Goal: Task Accomplishment & Management: Use online tool/utility

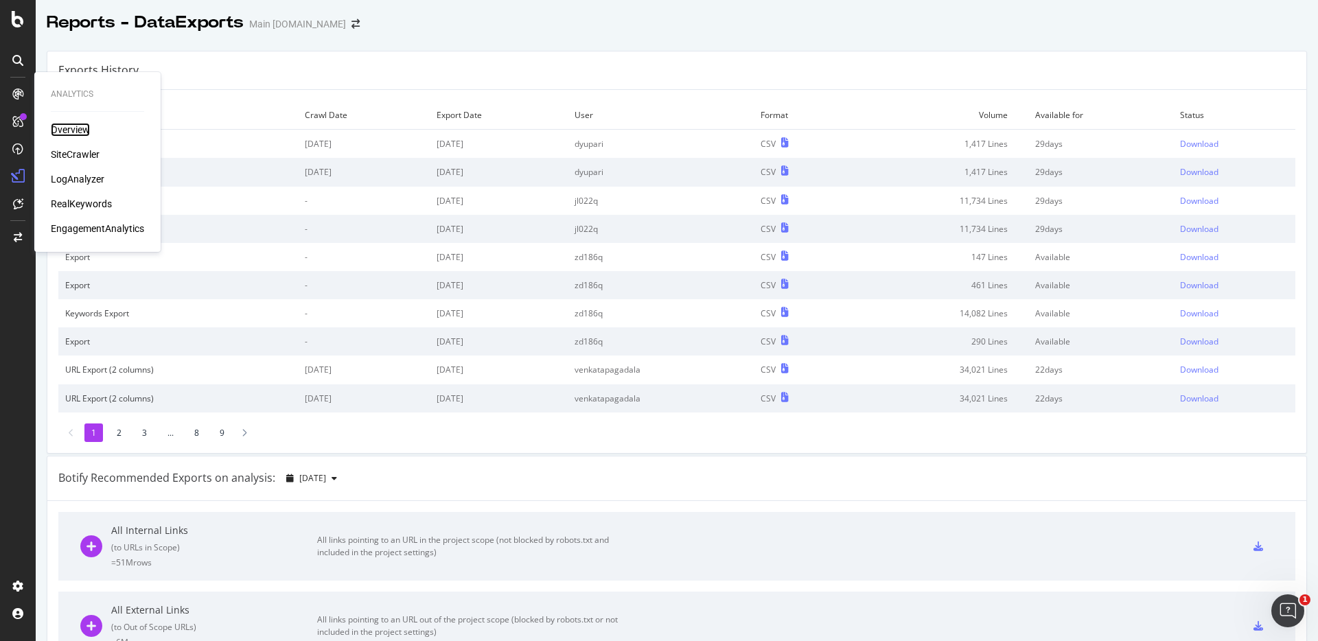
click at [64, 130] on div "Overview" at bounding box center [70, 130] width 39 height 14
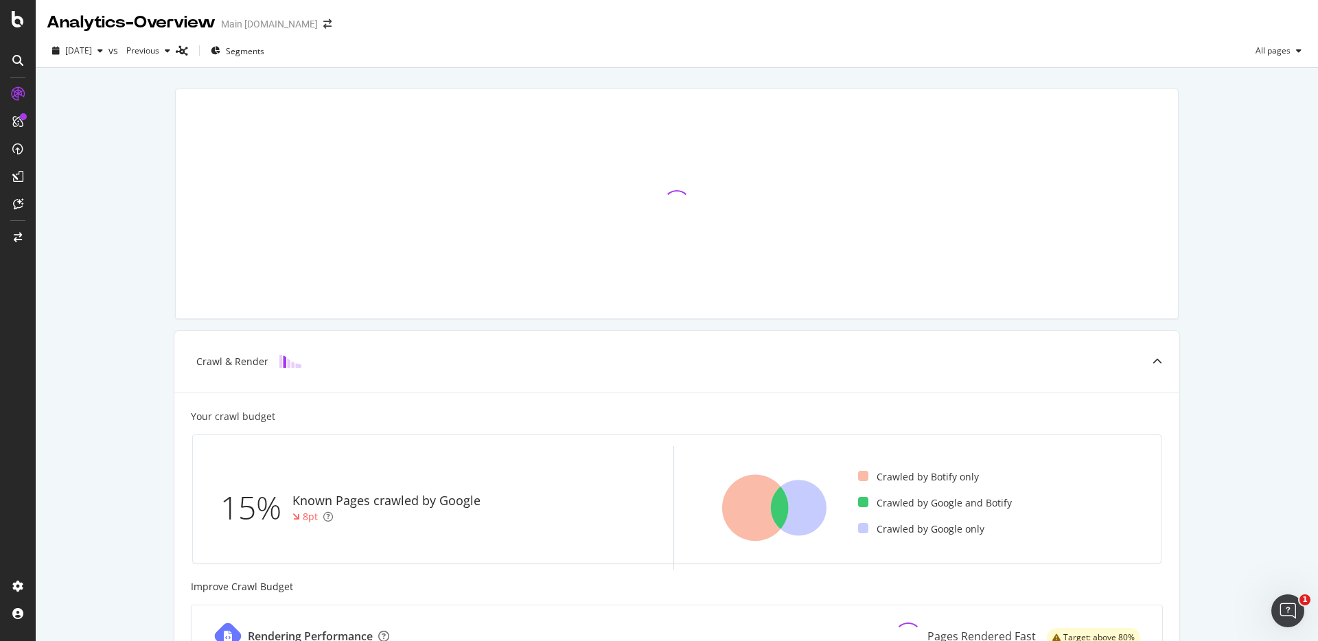
click at [259, 71] on div "Crawl & Render Your crawl budget 15% Known Pages crawled by Google 8pt Crawled …" at bounding box center [677, 531] width 1282 height 926
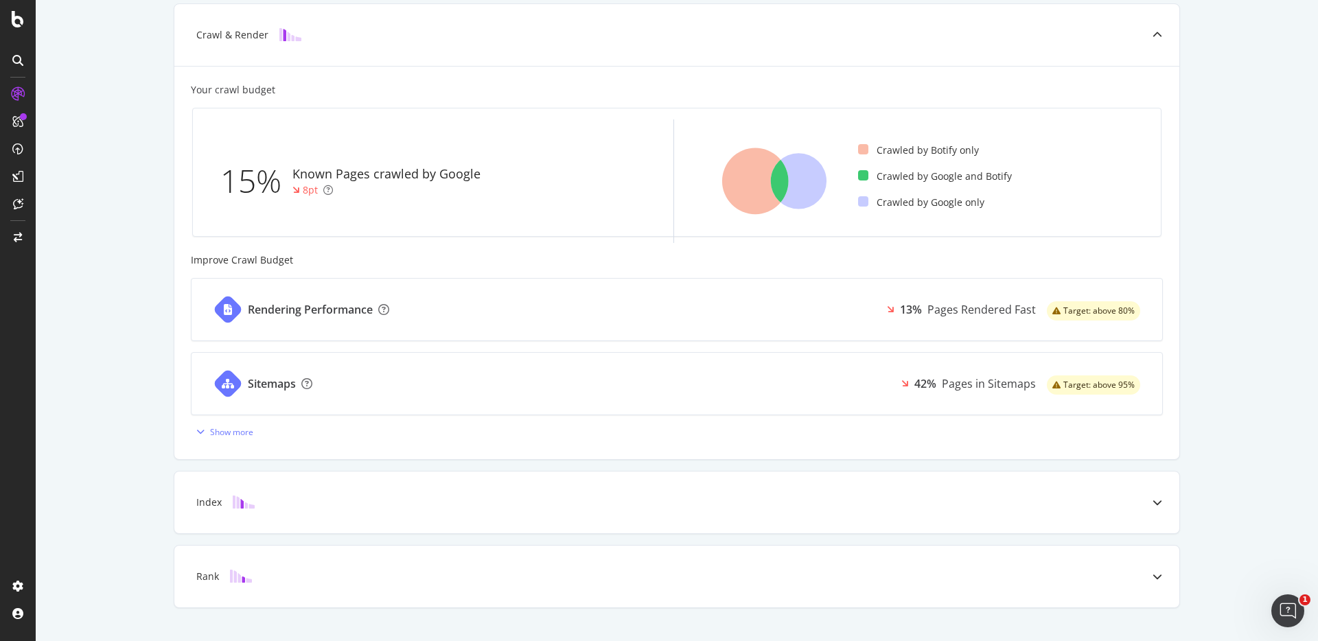
click at [1247, 169] on div "Crawl & Render Your crawl budget 15% Known Pages crawled by Google 8pt Crawled …" at bounding box center [677, 204] width 1282 height 926
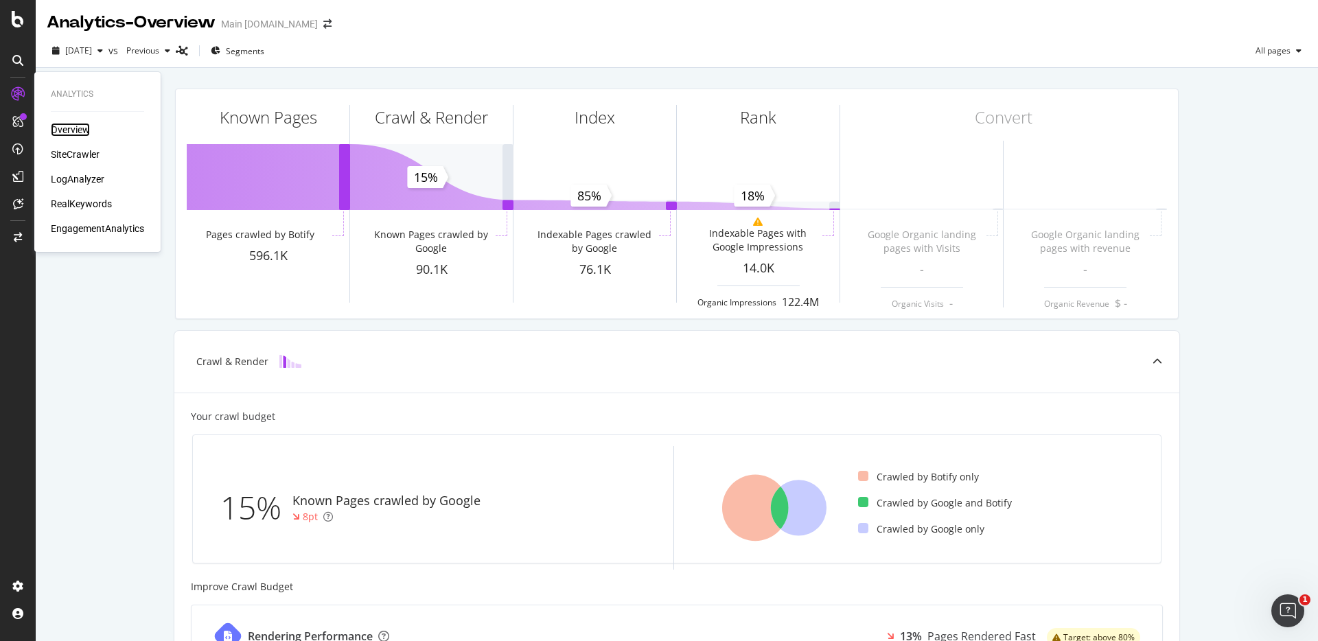
click at [62, 125] on div "Overview" at bounding box center [70, 130] width 39 height 14
click at [71, 152] on div "SiteCrawler" at bounding box center [75, 155] width 49 height 14
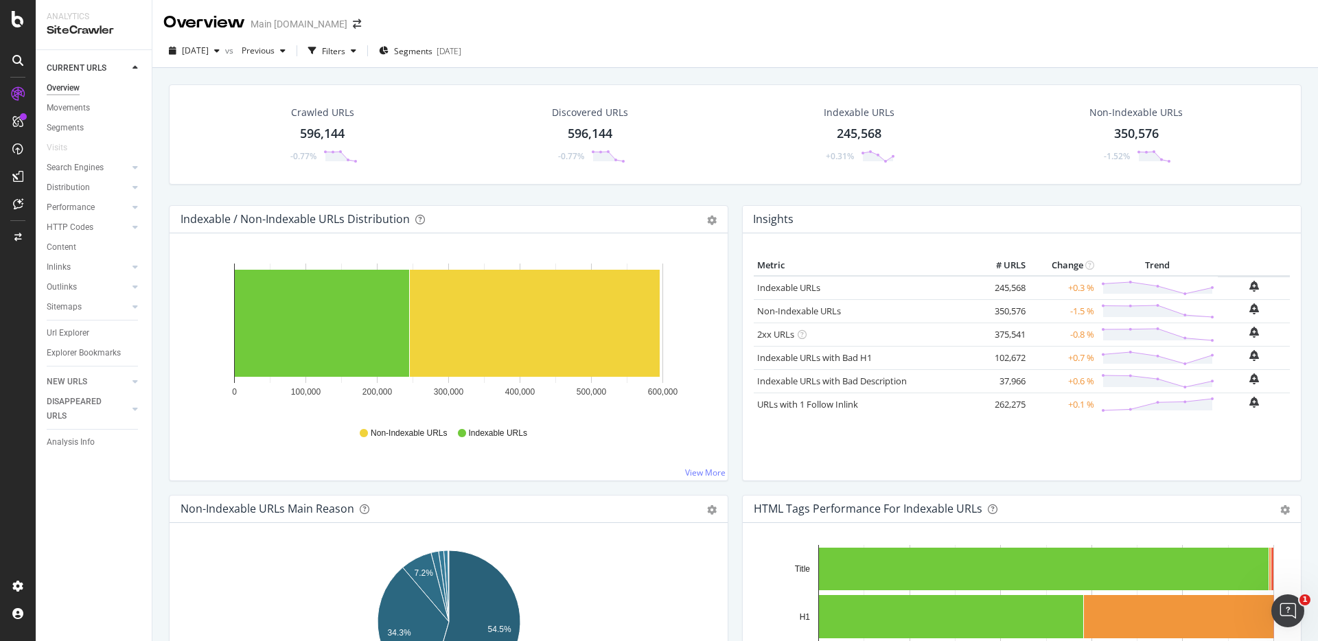
click at [664, 69] on div "Crawled URLs 596,144 -0.77% Discovered URLs 596,144 -0.77% Indexable URLs 245,5…" at bounding box center [734, 388] width 1165 height 641
click at [345, 48] on div "Filters" at bounding box center [333, 51] width 23 height 12
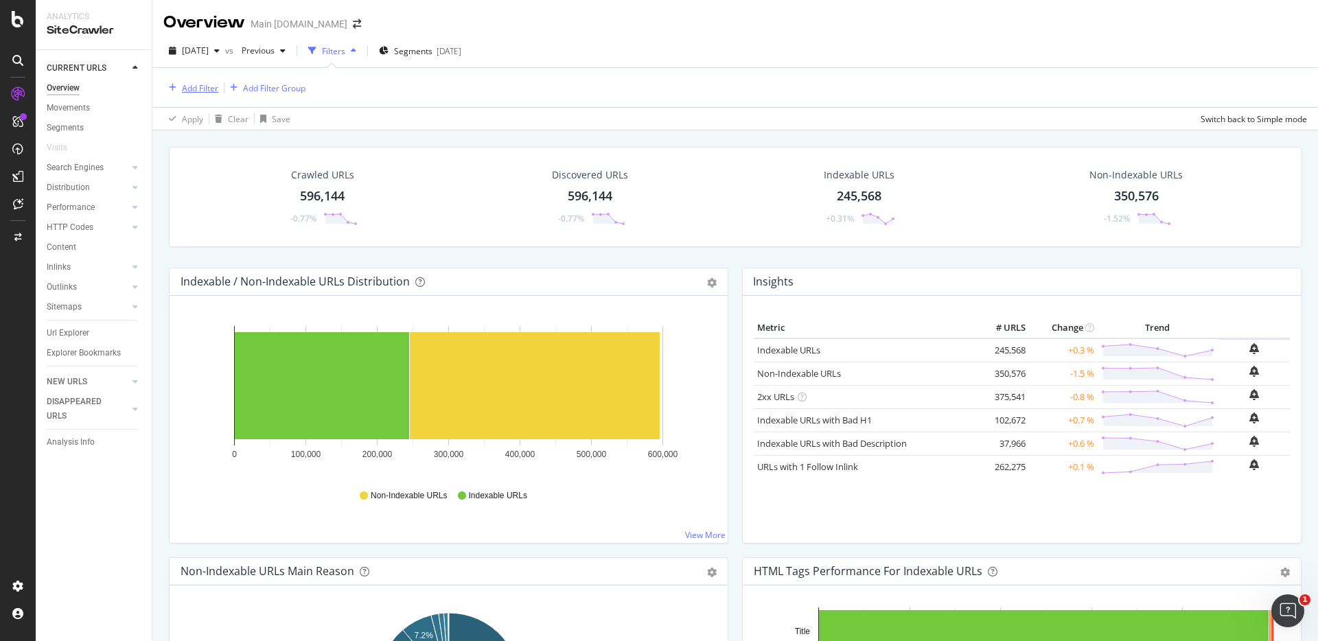
click at [217, 89] on div "Add Filter" at bounding box center [200, 88] width 36 height 12
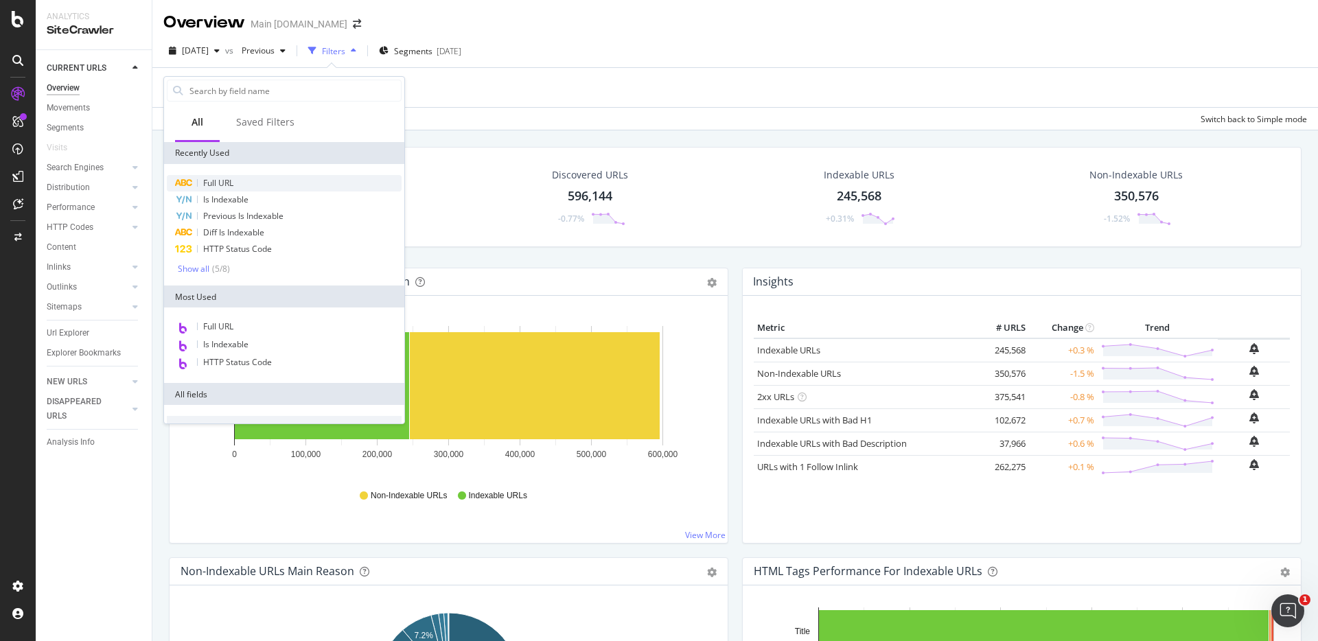
click at [213, 185] on span "Full URL" at bounding box center [218, 183] width 30 height 12
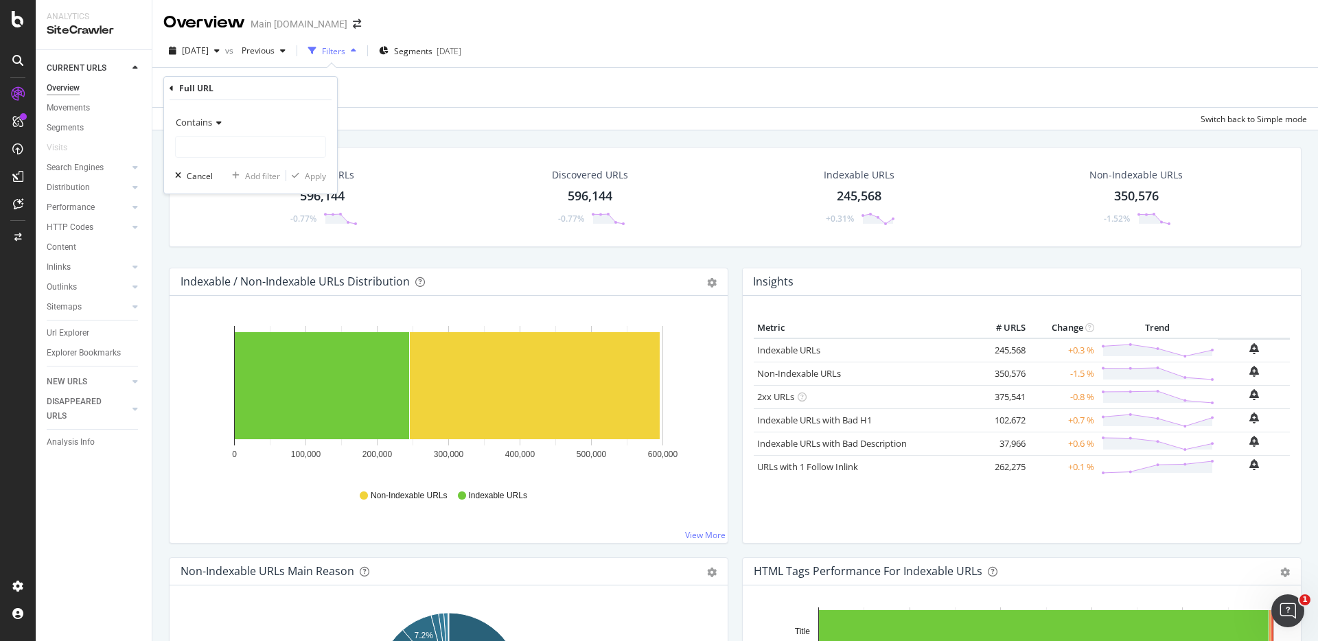
click at [215, 121] on icon at bounding box center [217, 123] width 10 height 8
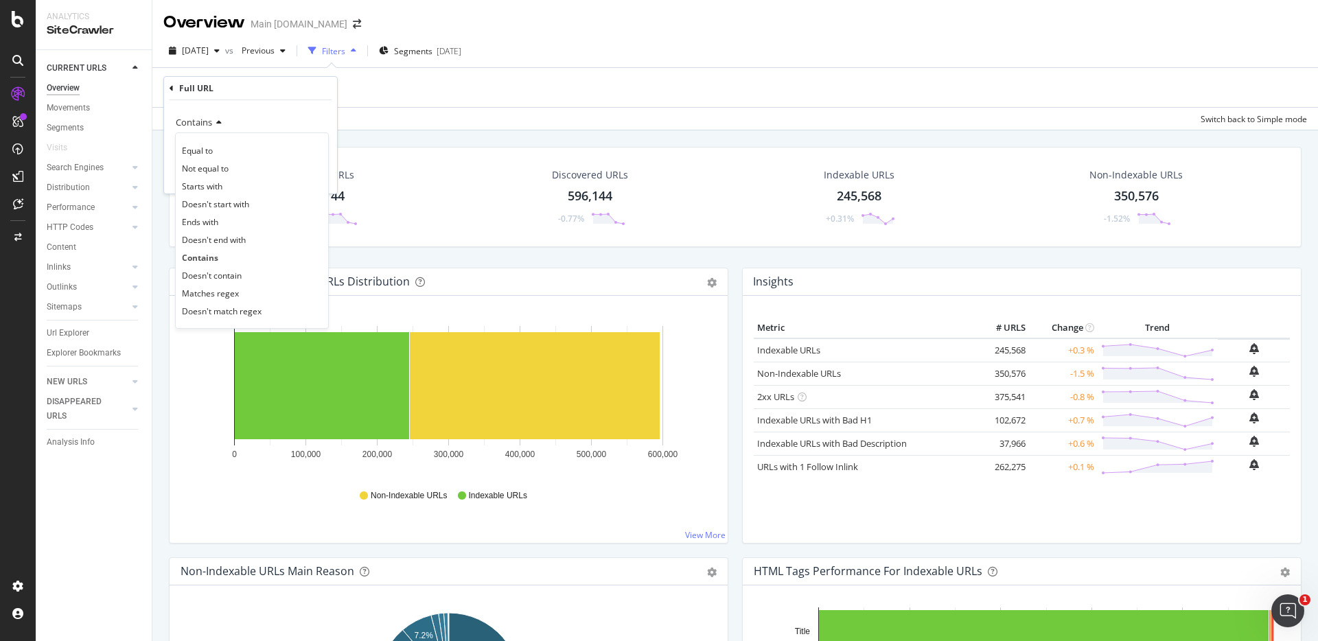
click at [237, 189] on div "Starts with" at bounding box center [251, 186] width 147 height 18
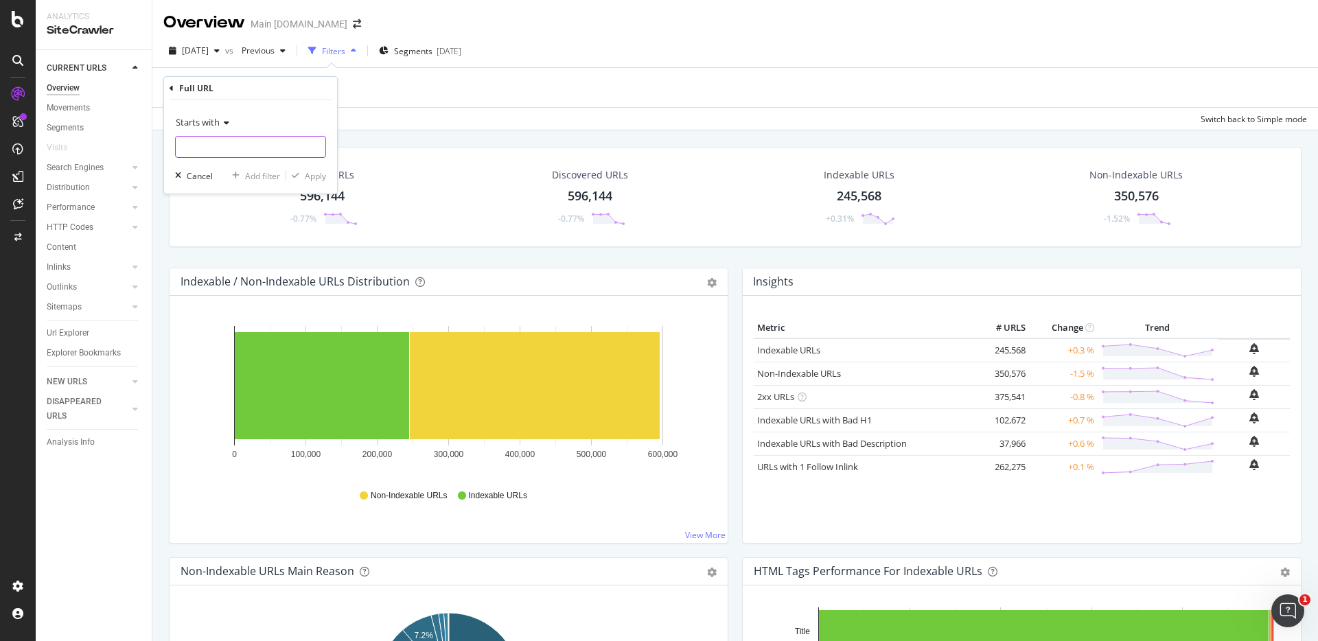
click at [253, 147] on input "text" at bounding box center [251, 147] width 150 height 22
type input "[URL][DOMAIN_NAME]"
click at [301, 169] on div "Apply" at bounding box center [306, 175] width 40 height 12
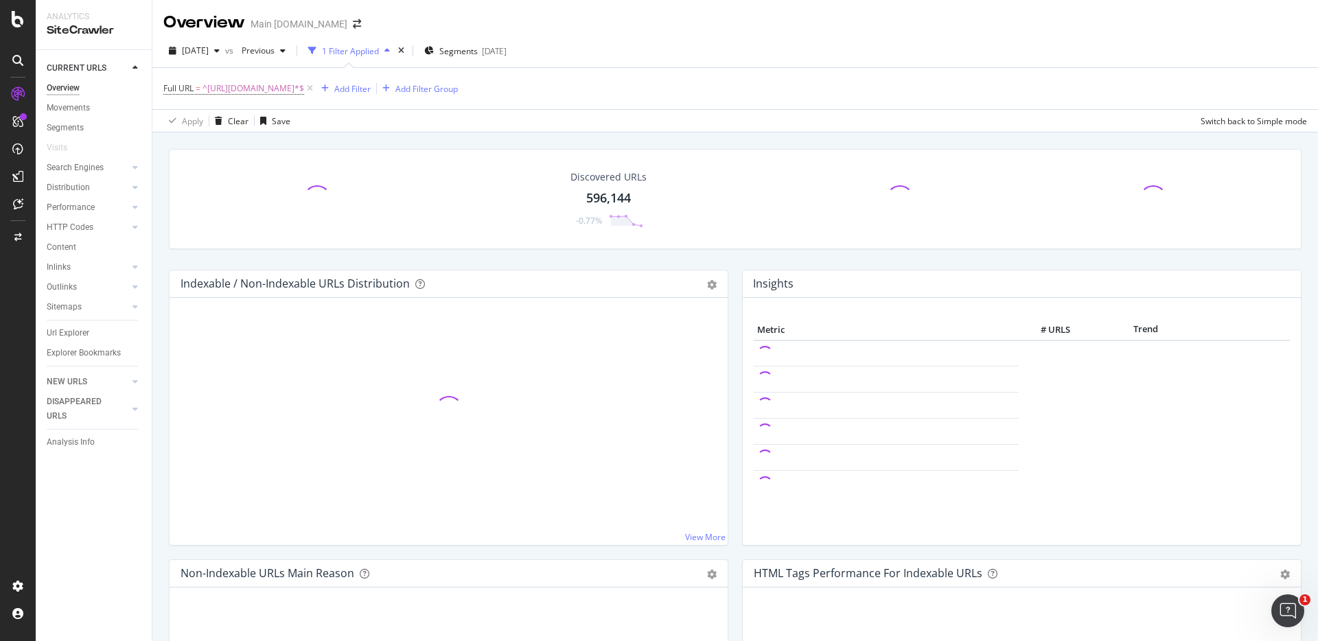
click at [668, 137] on div "Discovered URLs 596,144 -0.77% Indexable / Non-Indexable URLs Distribution Bar …" at bounding box center [734, 452] width 1165 height 641
